Goal: Information Seeking & Learning: Understand process/instructions

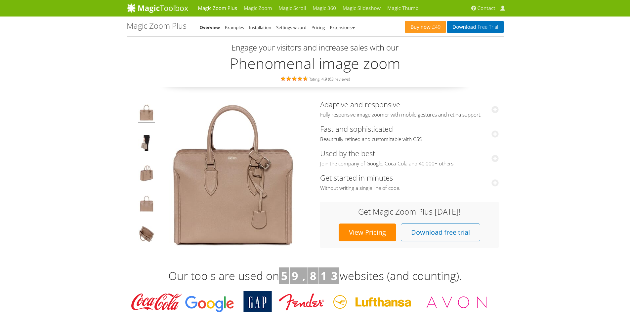
click at [204, 194] on img at bounding box center [233, 174] width 149 height 149
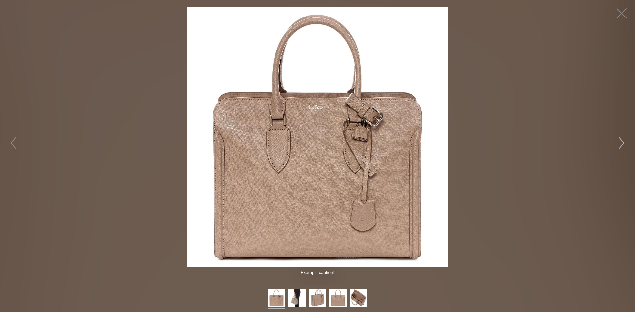
click at [616, 145] on button "button" at bounding box center [621, 143] width 20 height 20
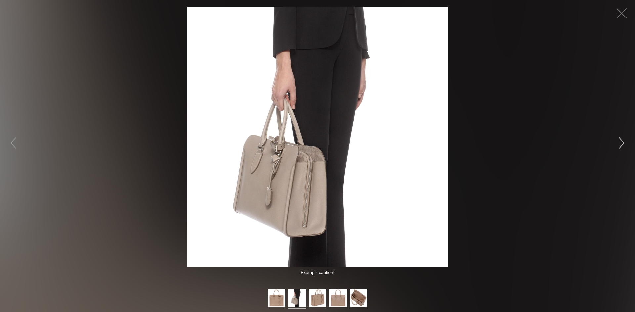
click at [616, 145] on button "button" at bounding box center [621, 143] width 20 height 20
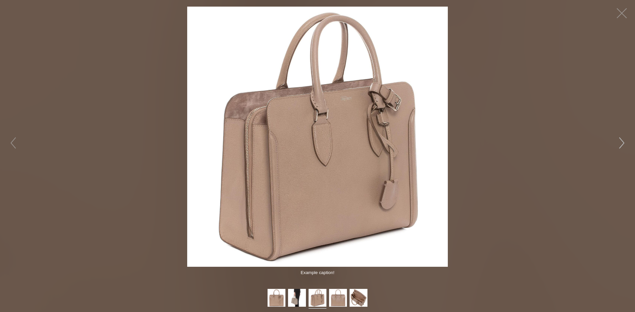
click at [616, 145] on button "button" at bounding box center [621, 143] width 20 height 20
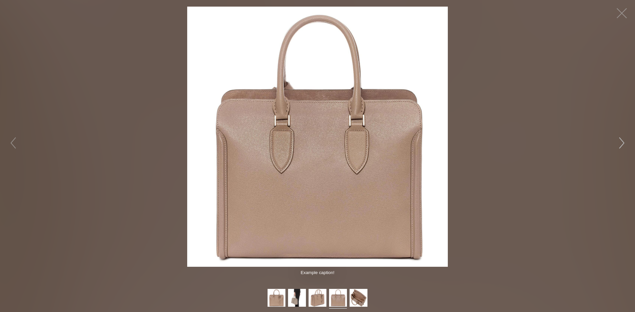
click at [616, 145] on button "button" at bounding box center [621, 143] width 20 height 20
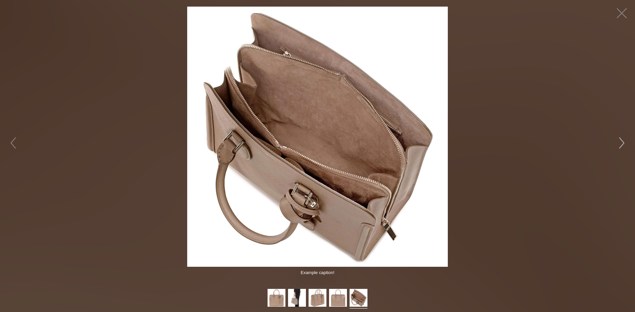
click at [616, 145] on button "button" at bounding box center [621, 143] width 20 height 20
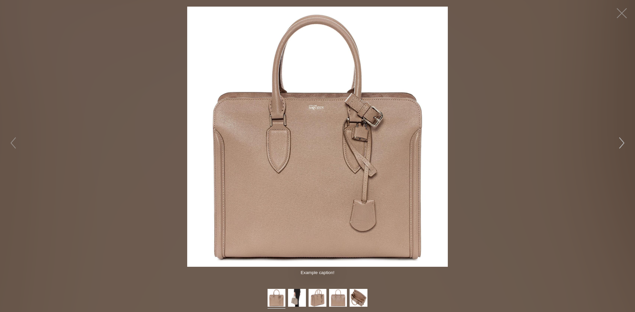
click at [616, 145] on button "button" at bounding box center [621, 143] width 20 height 20
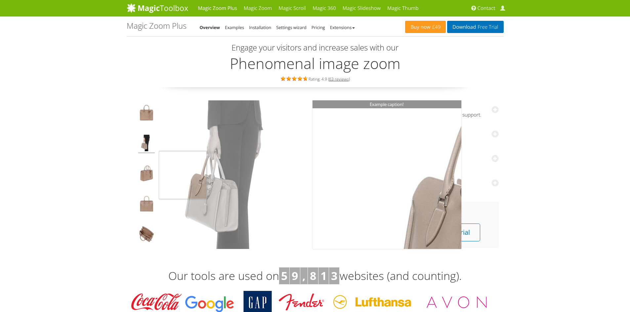
click at [156, 175] on td at bounding box center [146, 174] width 24 height 149
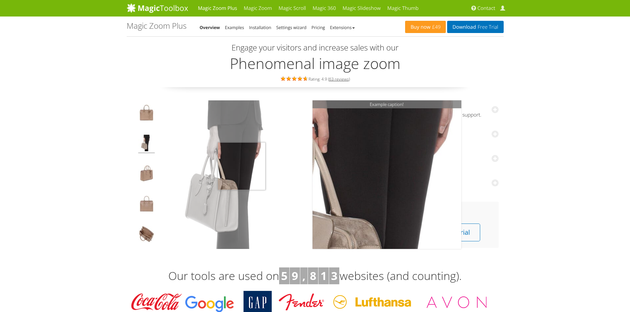
click at [241, 166] on img at bounding box center [233, 174] width 149 height 149
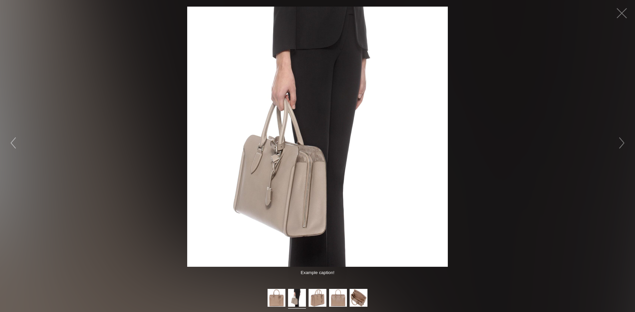
click at [13, 144] on button "button" at bounding box center [13, 143] width 20 height 20
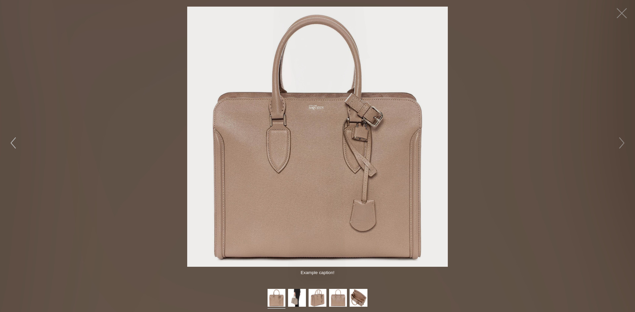
click at [13, 144] on button "button" at bounding box center [13, 143] width 20 height 20
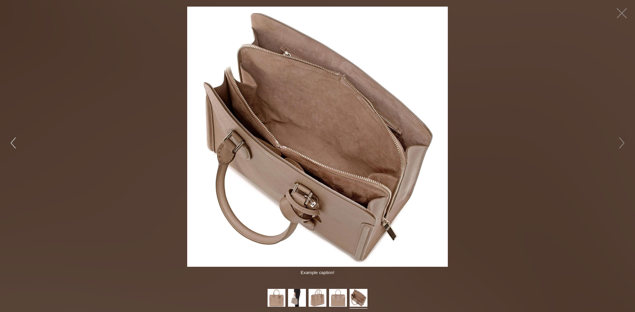
click at [13, 144] on button "button" at bounding box center [13, 143] width 20 height 20
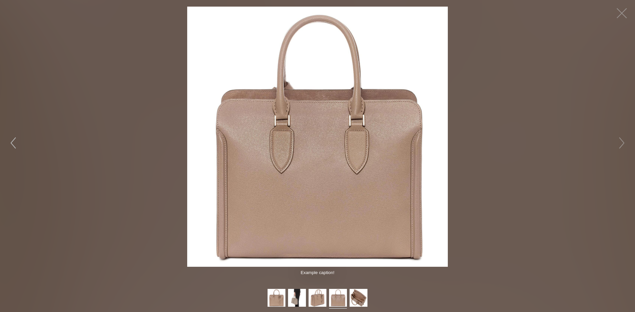
click at [13, 144] on button "button" at bounding box center [13, 143] width 20 height 20
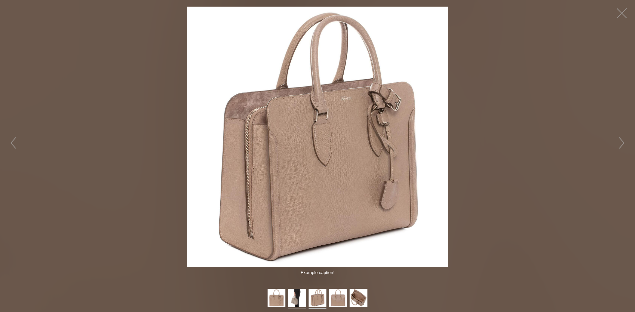
click at [288, 297] on img at bounding box center [297, 299] width 18 height 20
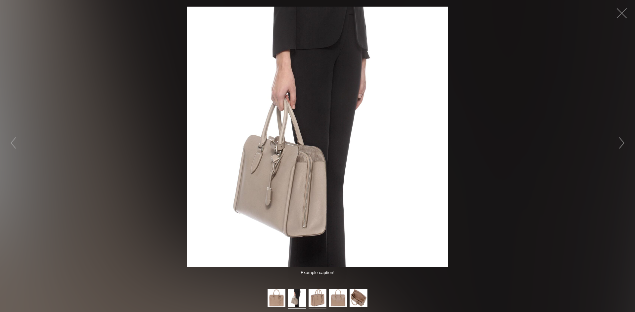
click at [313, 298] on img at bounding box center [317, 299] width 18 height 20
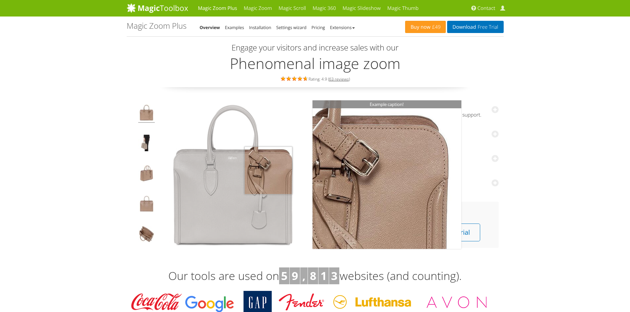
click at [268, 171] on img at bounding box center [233, 174] width 149 height 149
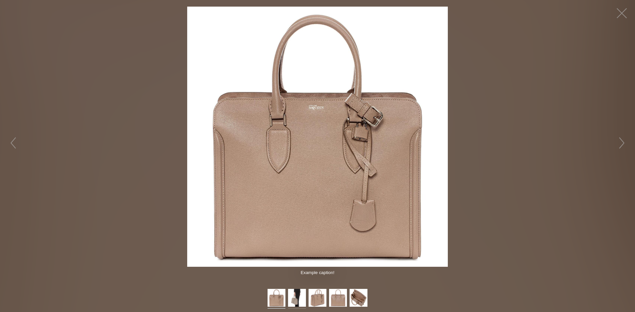
click at [304, 299] on img at bounding box center [297, 299] width 18 height 20
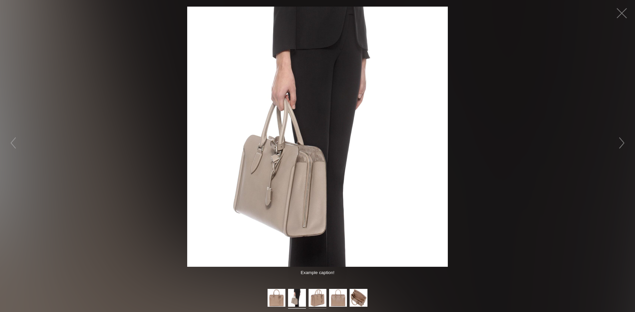
click at [321, 299] on img at bounding box center [317, 299] width 18 height 20
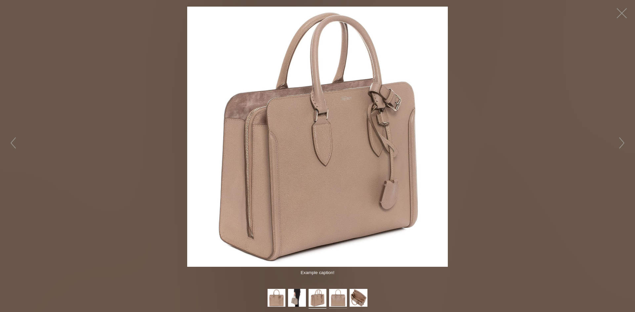
click at [333, 298] on img at bounding box center [338, 299] width 18 height 20
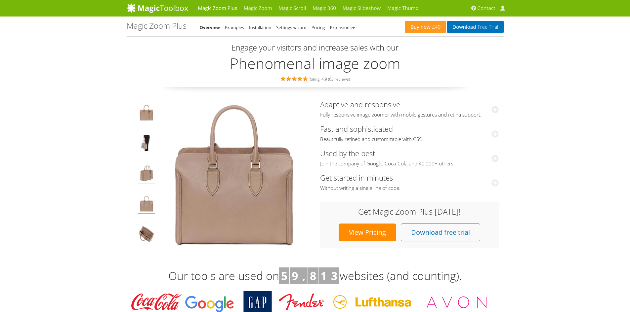
click at [143, 175] on img at bounding box center [146, 174] width 17 height 19
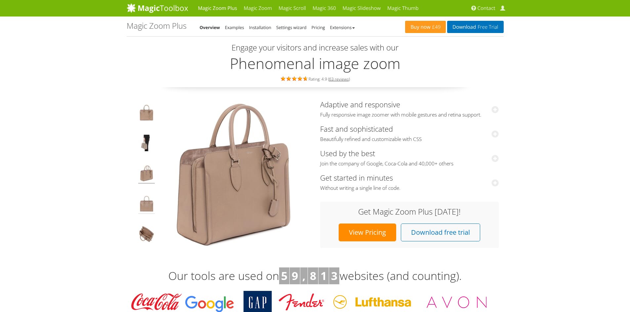
click at [144, 203] on img at bounding box center [146, 205] width 17 height 19
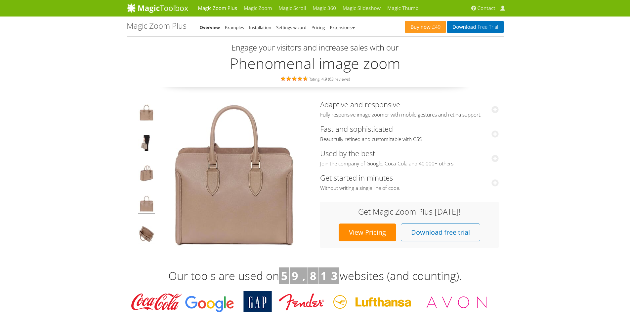
click at [143, 233] on img at bounding box center [146, 235] width 17 height 19
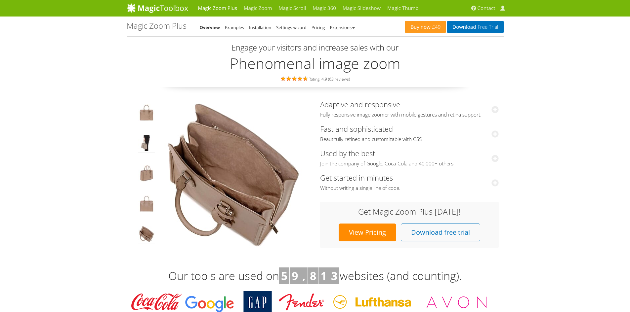
click at [149, 143] on img at bounding box center [146, 144] width 17 height 19
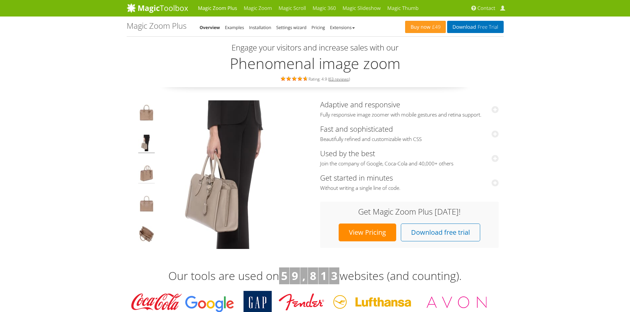
click at [144, 169] on img at bounding box center [146, 174] width 17 height 19
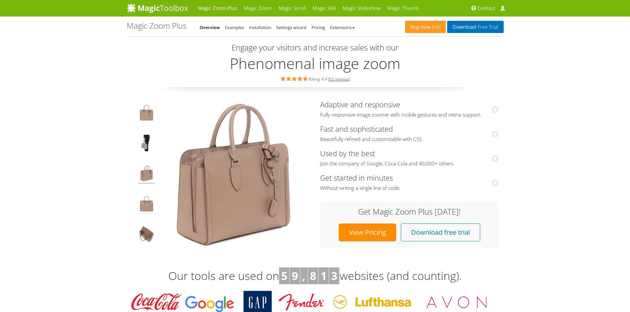
click at [141, 204] on img at bounding box center [146, 205] width 17 height 19
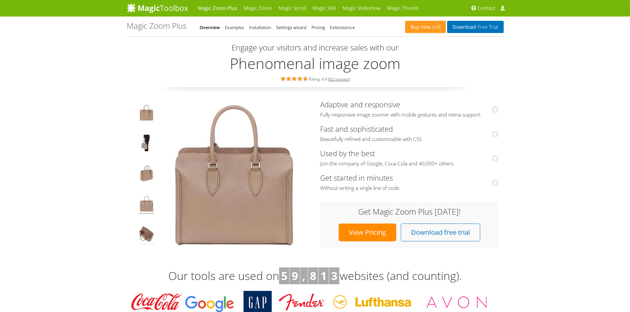
click at [141, 234] on img at bounding box center [146, 235] width 17 height 19
